Goal: Task Accomplishment & Management: Use online tool/utility

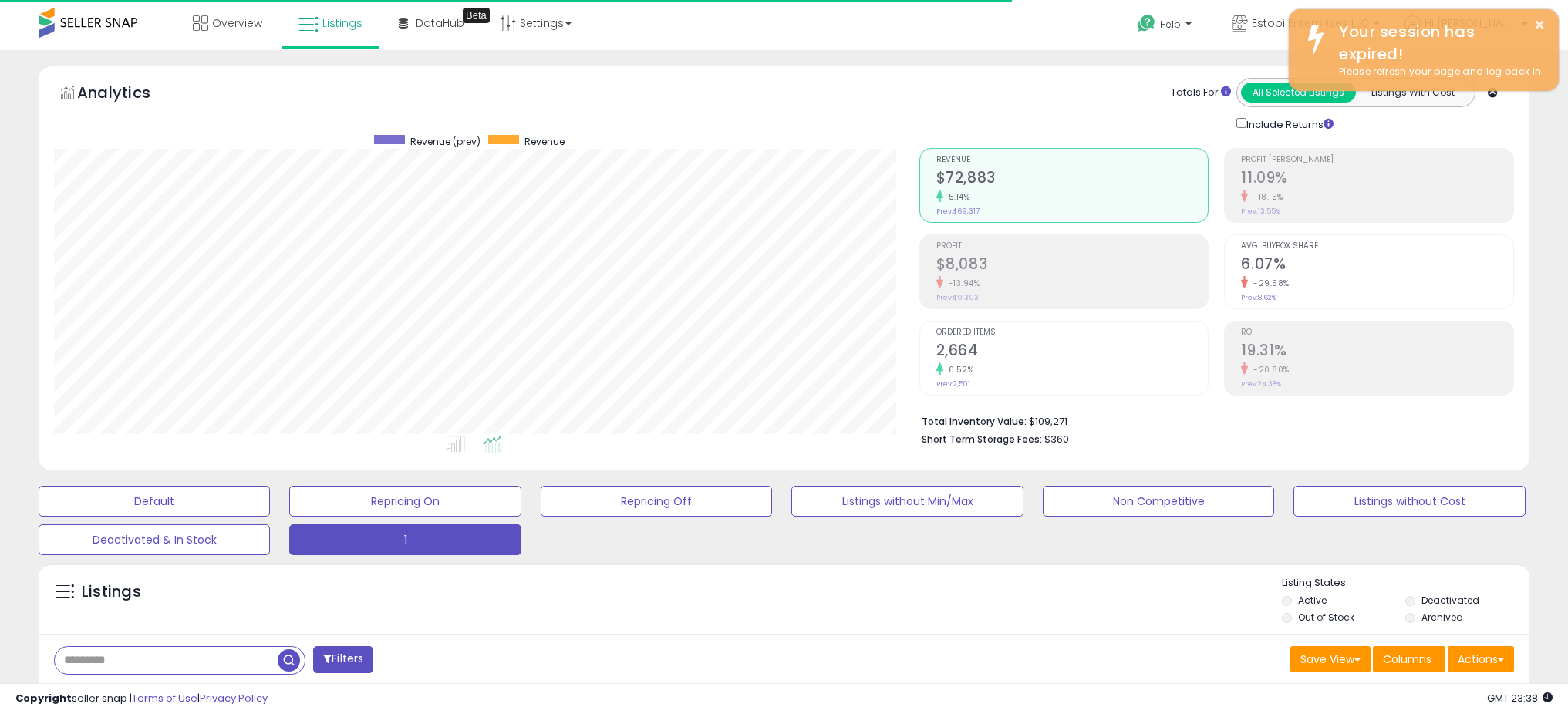
select select "**"
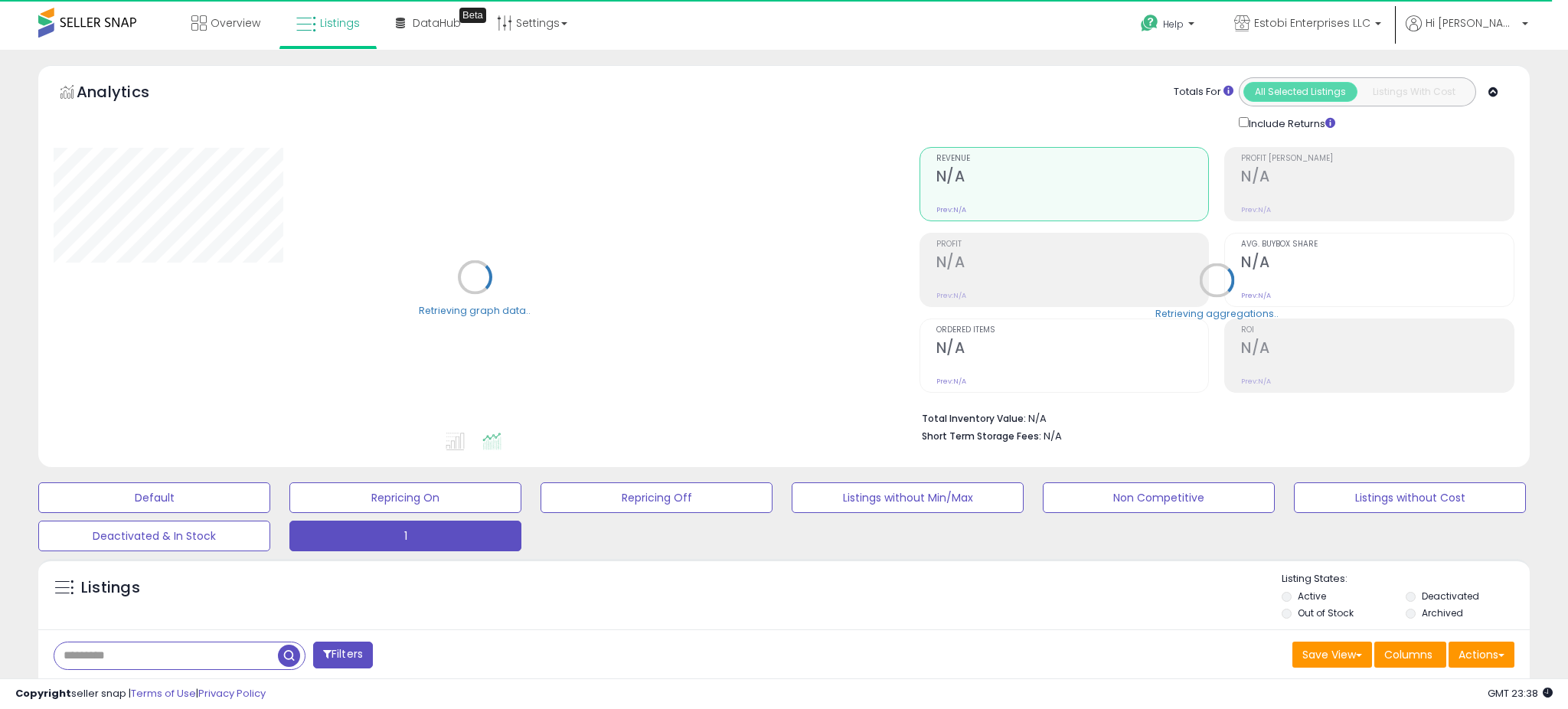
select select "**"
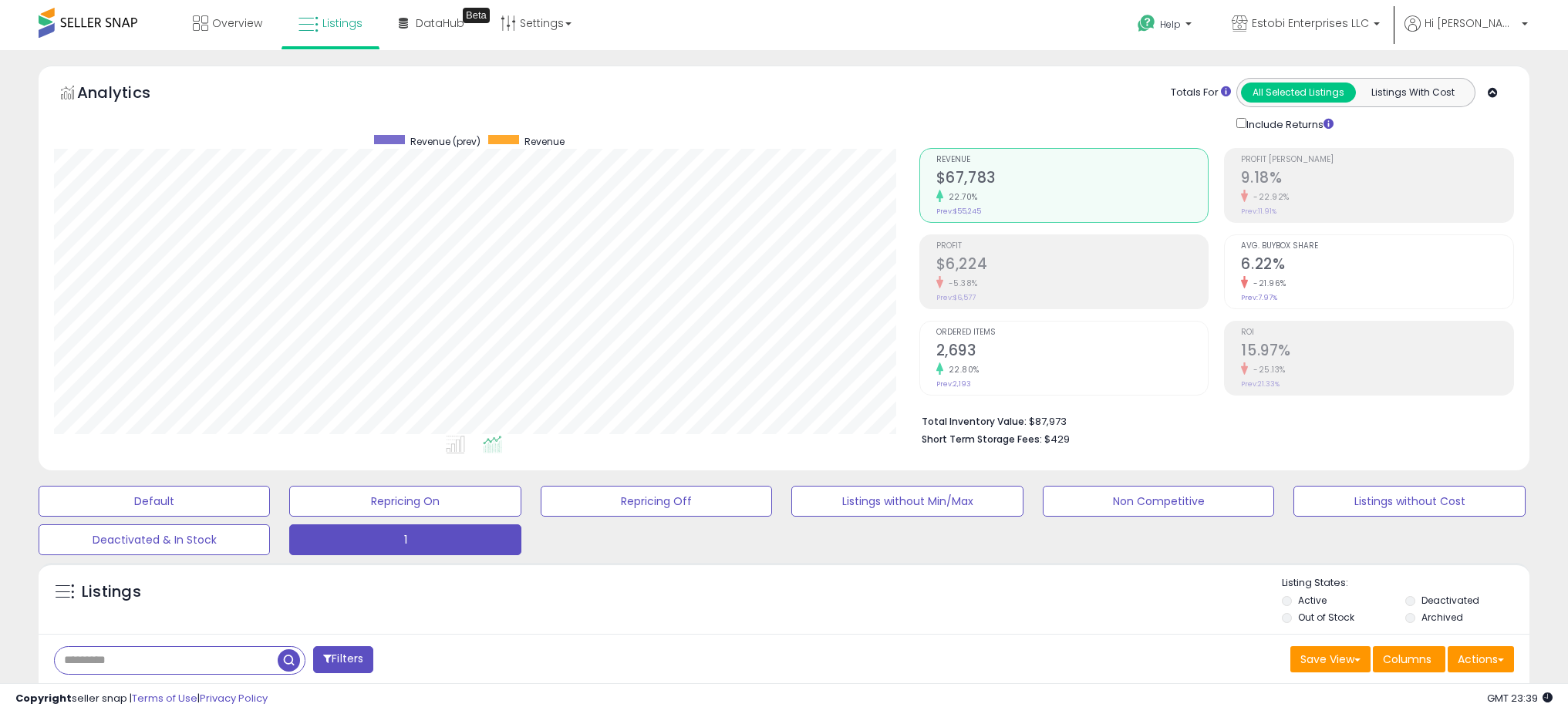
click at [987, 270] on h2 "$6,224" at bounding box center [1073, 266] width 273 height 21
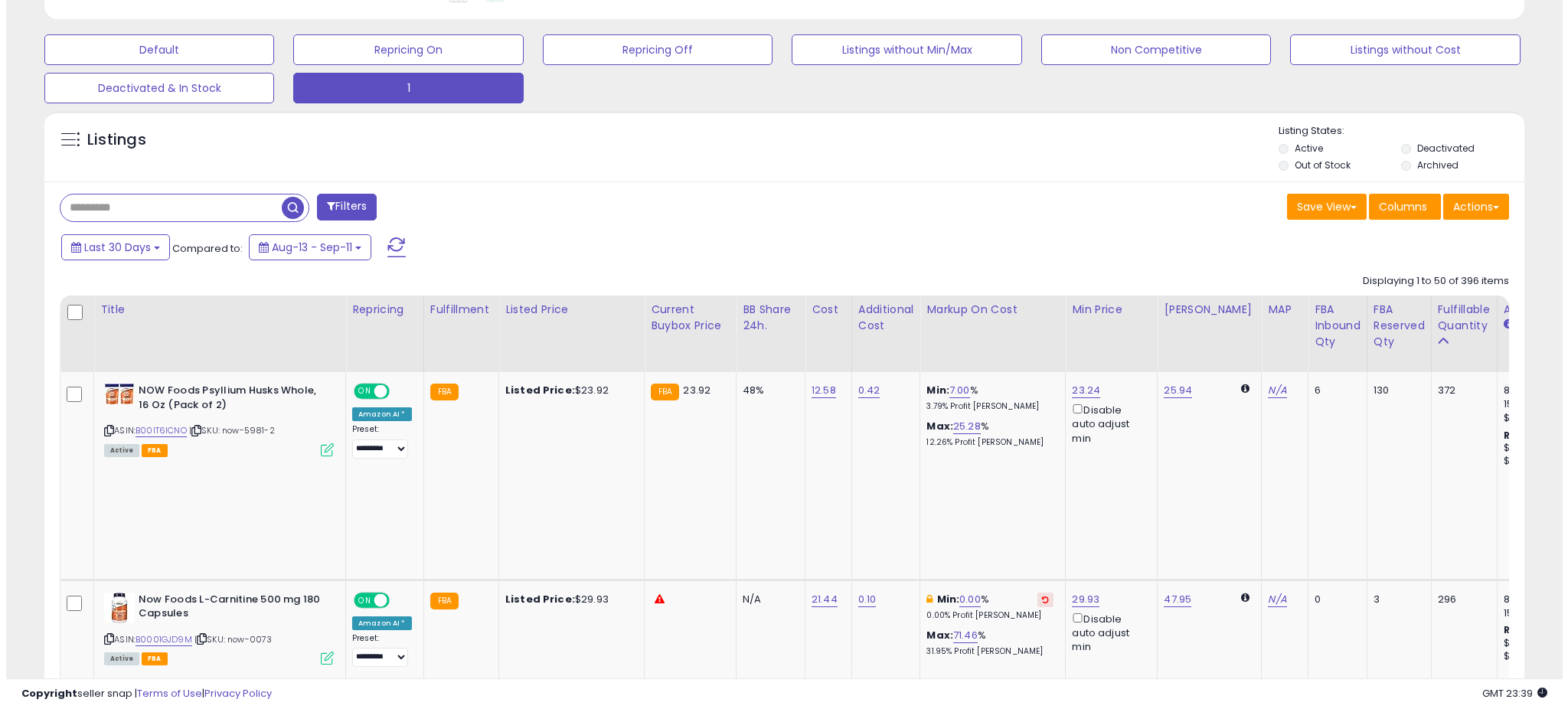
scroll to position [568, 0]
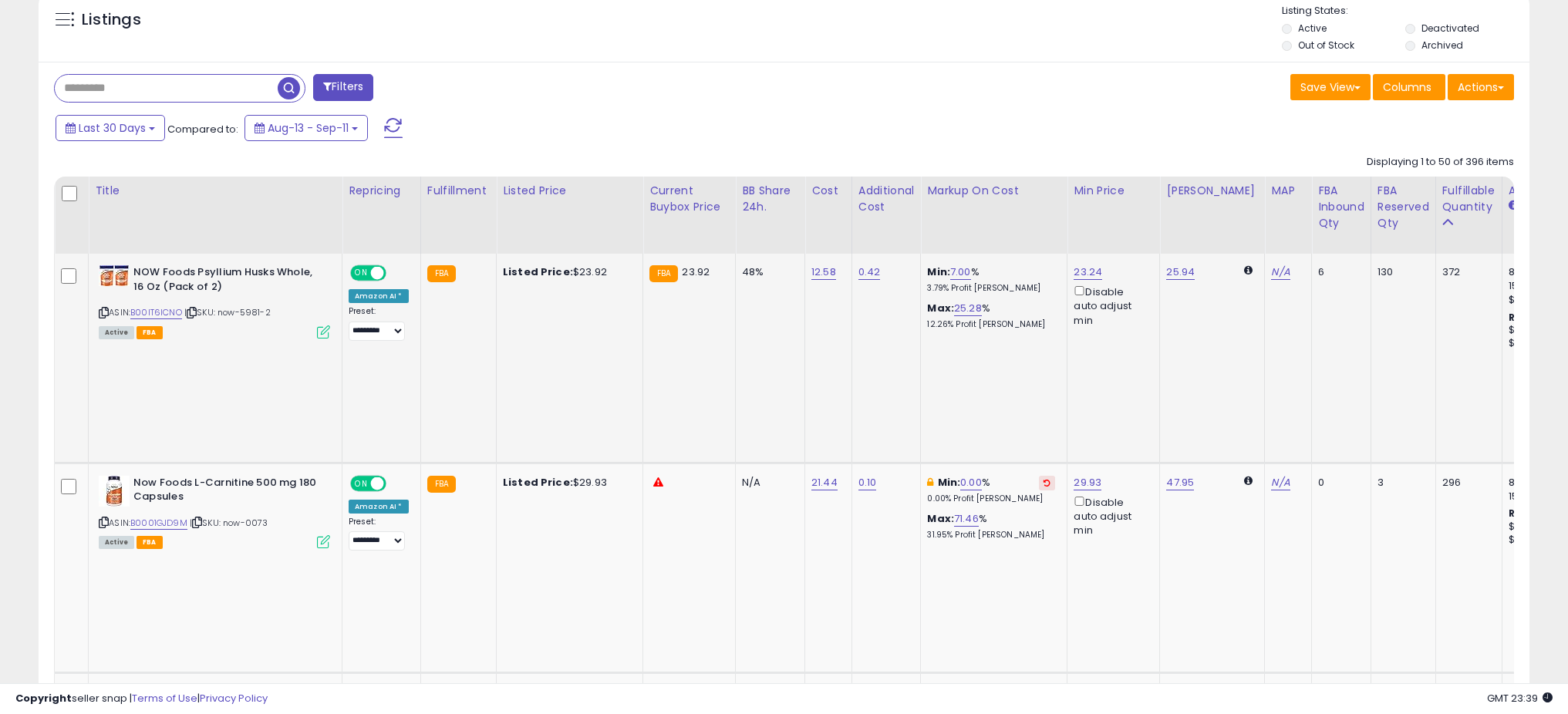
click at [321, 331] on icon at bounding box center [324, 332] width 14 height 14
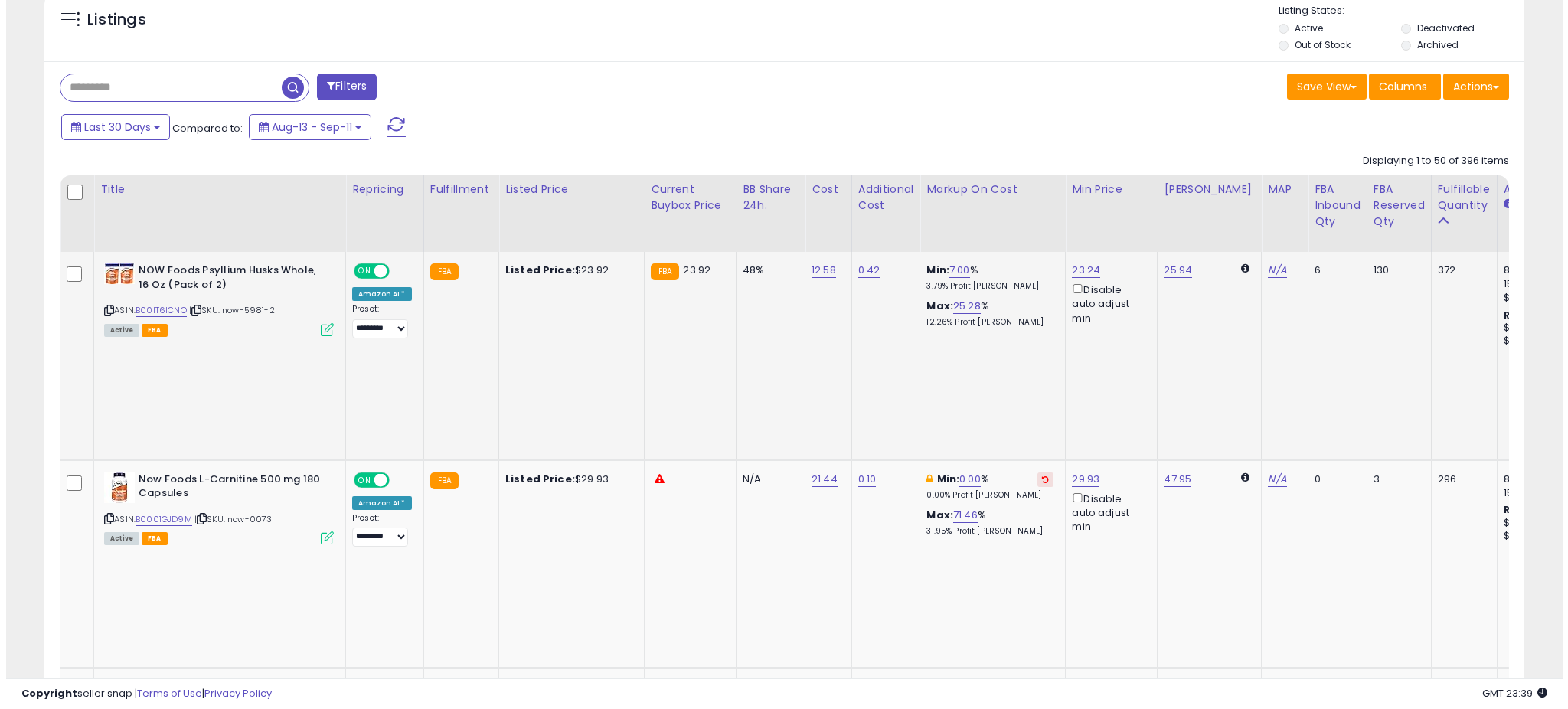
scroll to position [314, 866]
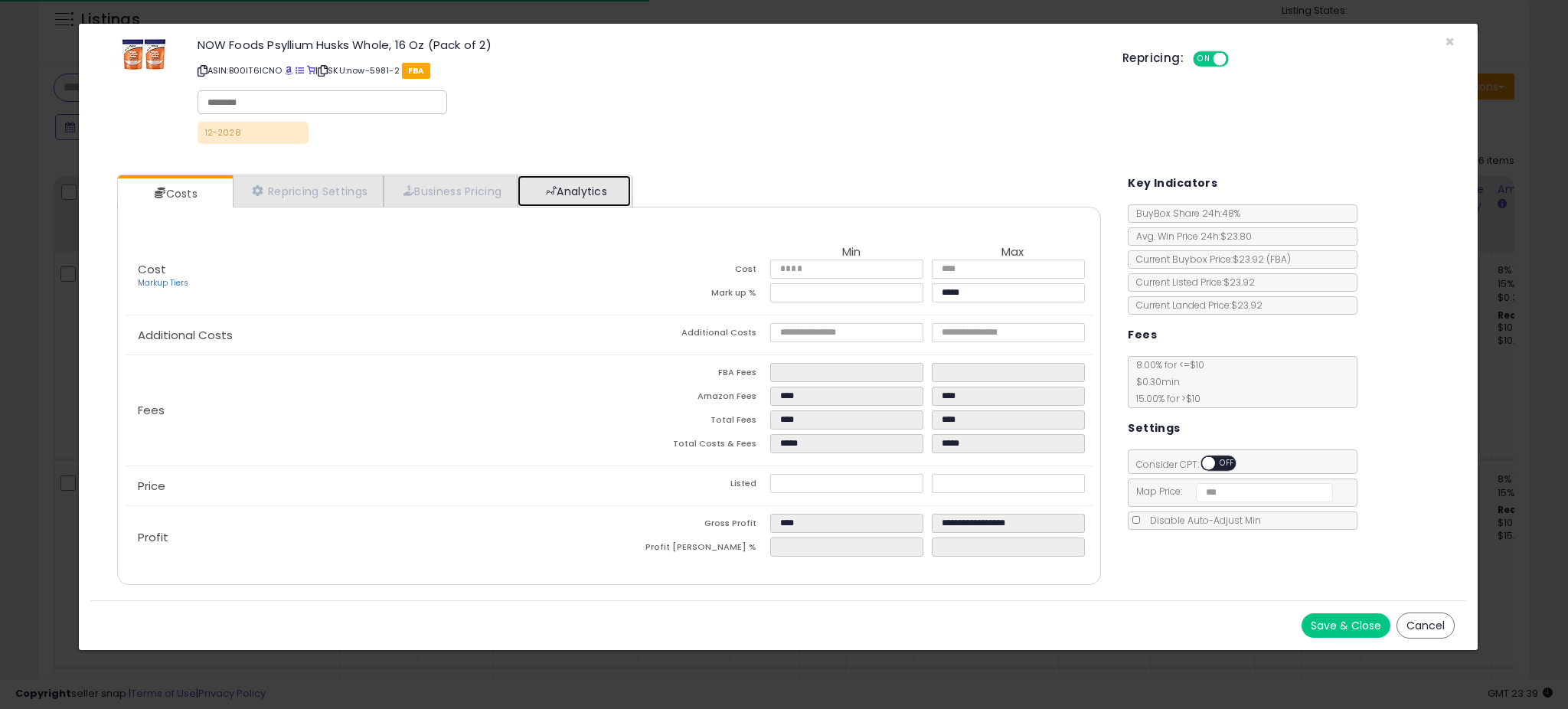
click at [597, 181] on link "Analytics" at bounding box center [574, 191] width 113 height 32
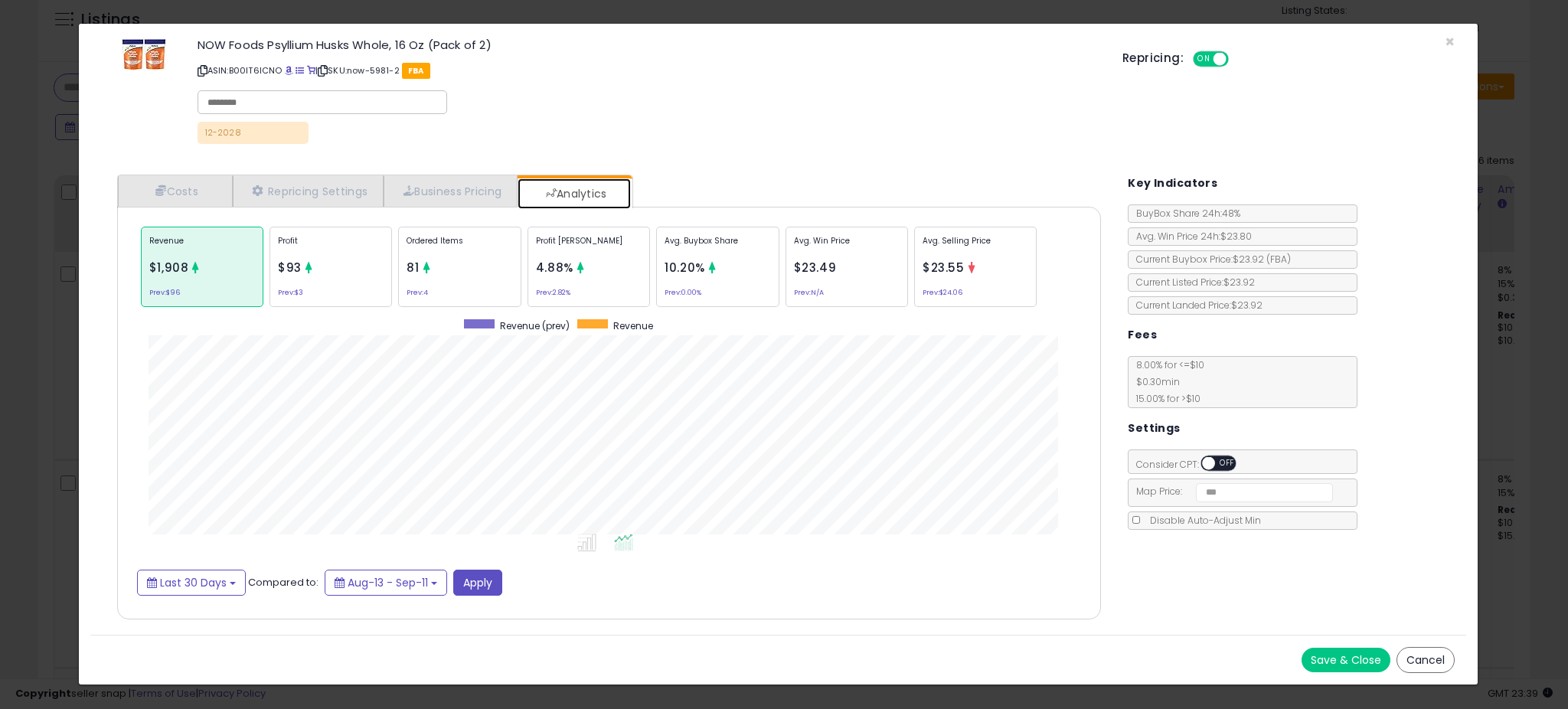
scroll to position [471, 1014]
click at [539, 241] on p "Profit [PERSON_NAME]" at bounding box center [588, 247] width 106 height 23
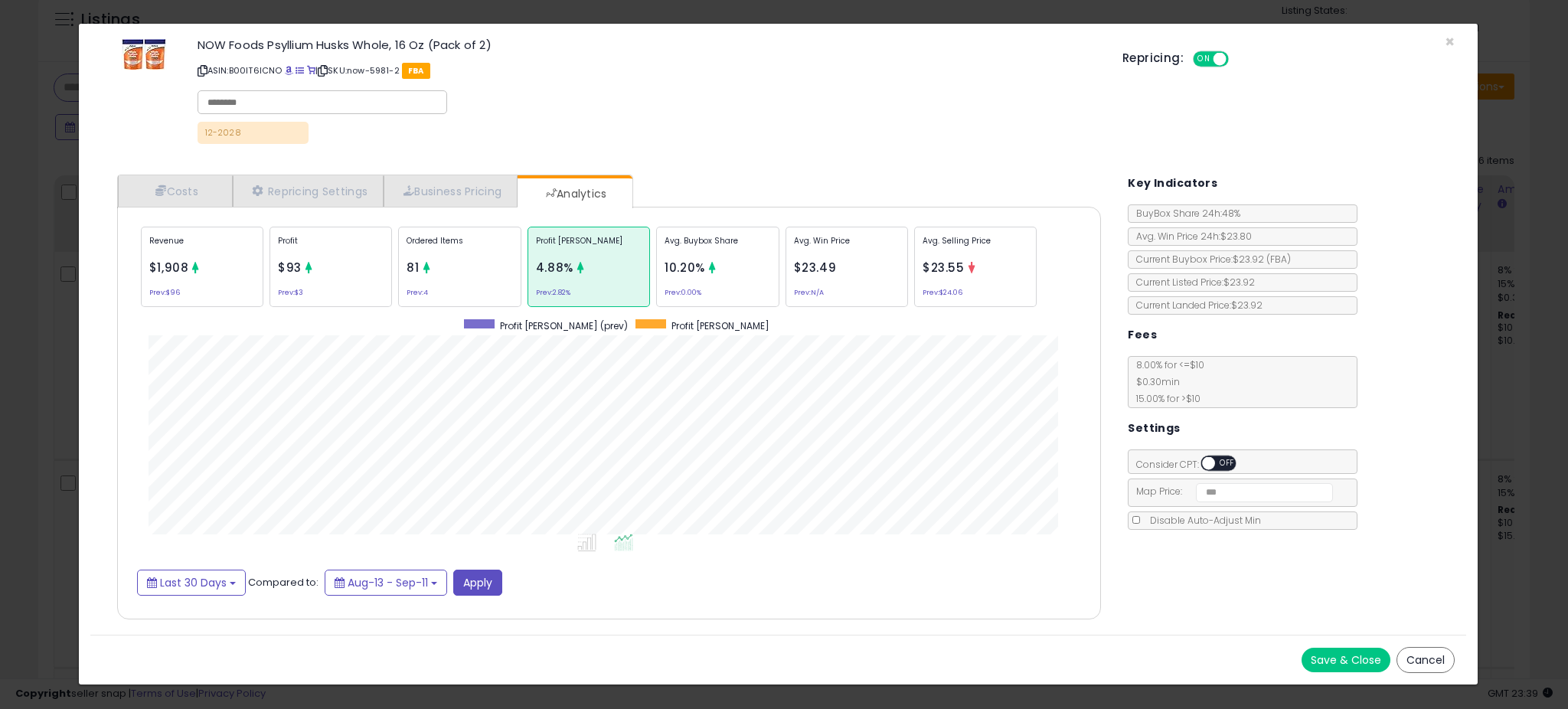
click at [679, 252] on p "Avg. Buybox Share" at bounding box center [718, 247] width 106 height 23
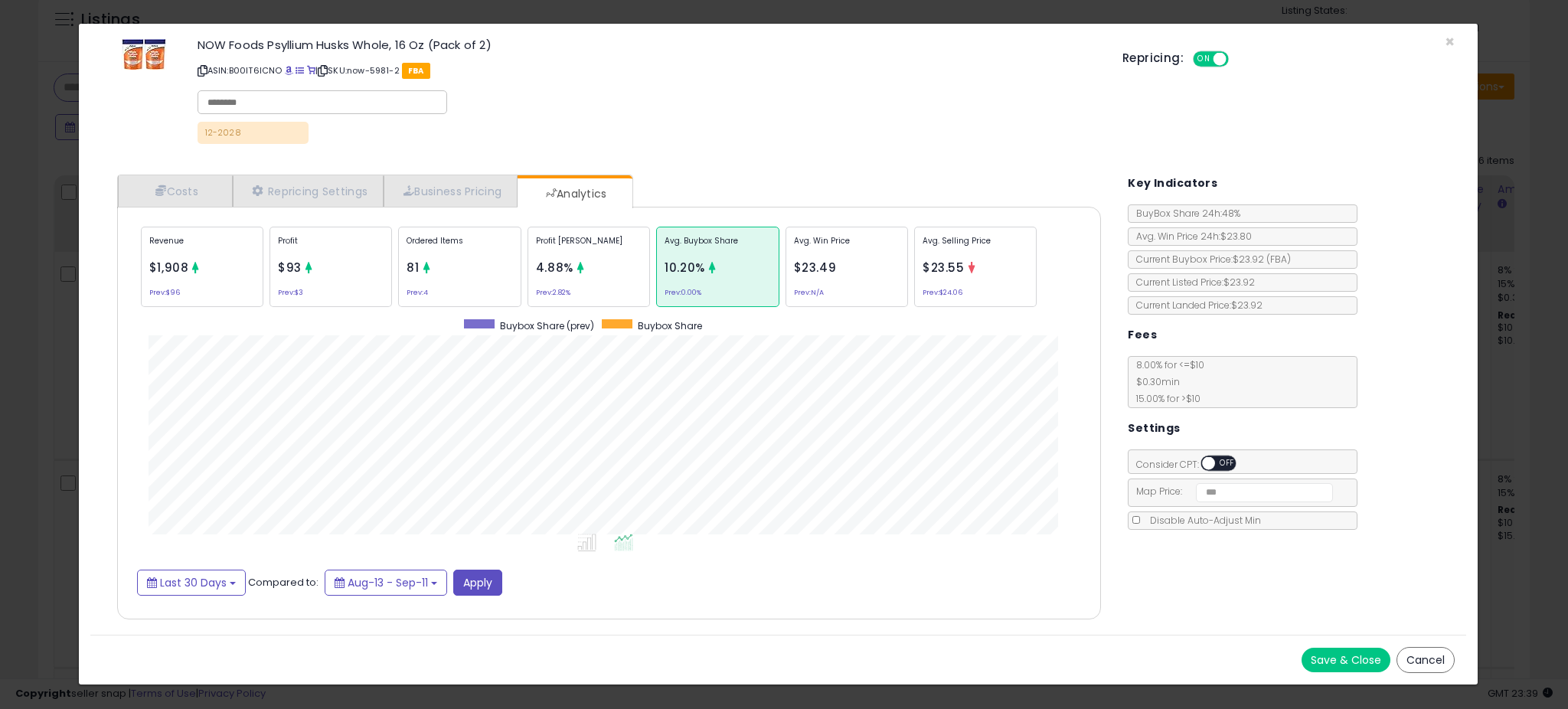
click at [55, 286] on div "× Close NOW Foods Psyllium Husks Whole, 16 Oz (Pack of 2) ASIN: B00IT6ICNO | SK…" at bounding box center [784, 354] width 1568 height 709
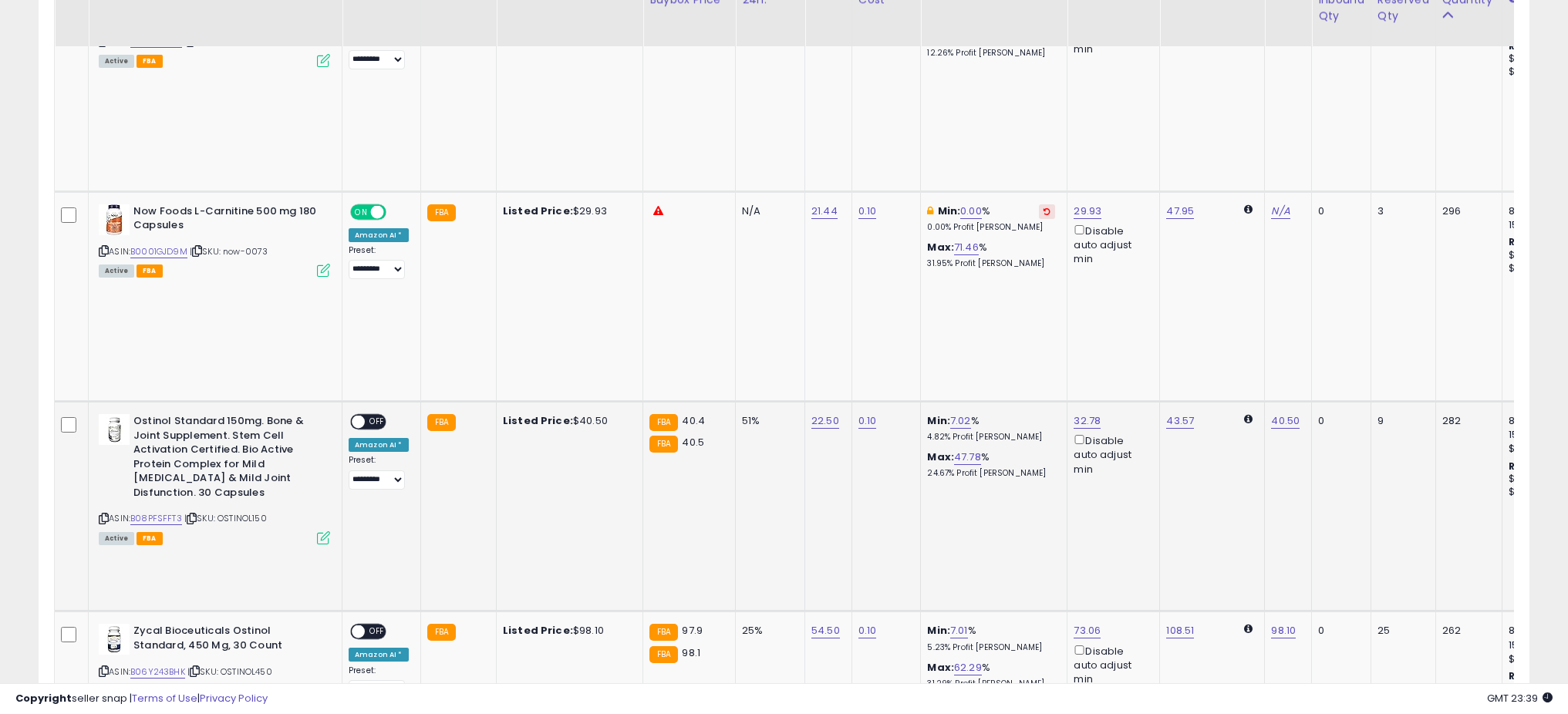
scroll to position [844, 0]
